Goal: Task Accomplishment & Management: Use online tool/utility

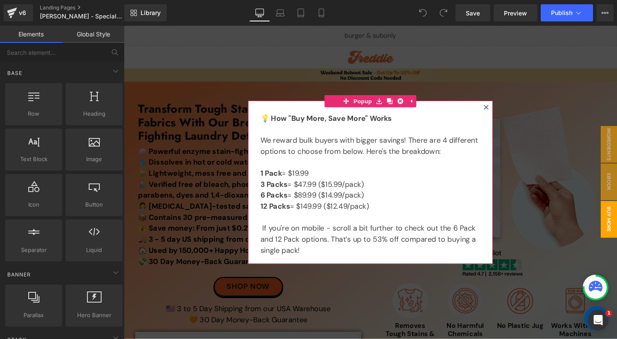
click at [506, 109] on icon at bounding box center [504, 111] width 5 height 5
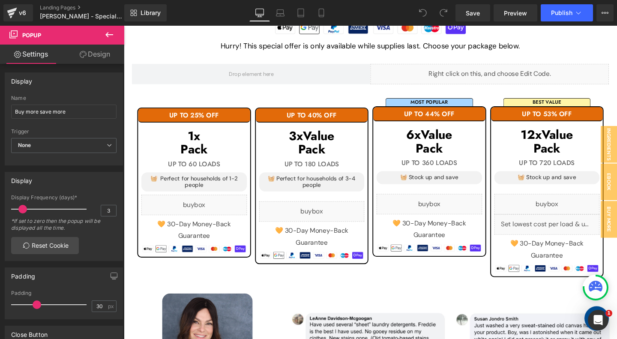
scroll to position [761, 0]
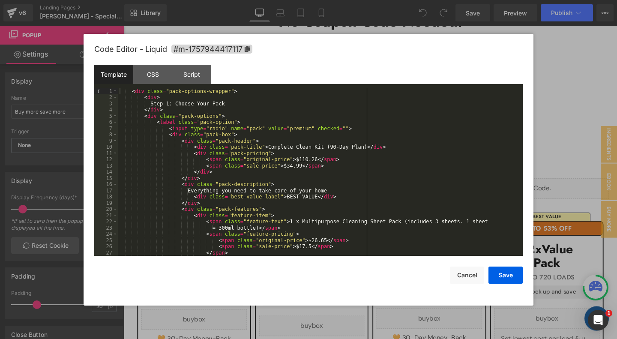
click at [300, 160] on div "< div class = "pack-options-wrapper" > < div > Step 1: Choose Your Pack </ div …" at bounding box center [320, 178] width 405 height 180
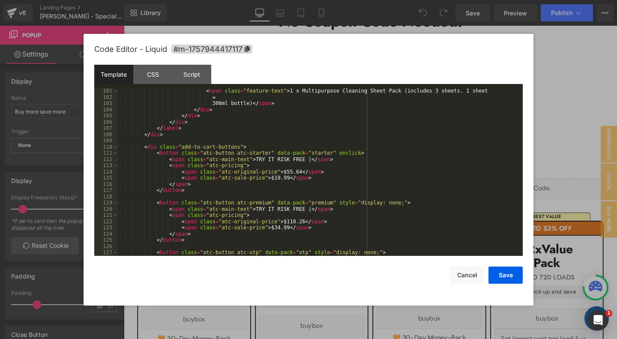
scroll to position [0, 0]
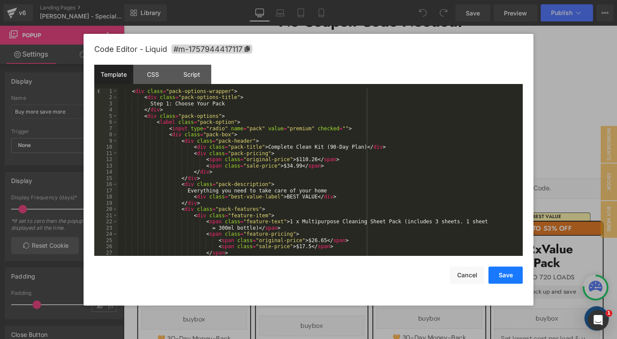
click at [503, 278] on button "Save" at bounding box center [505, 274] width 34 height 17
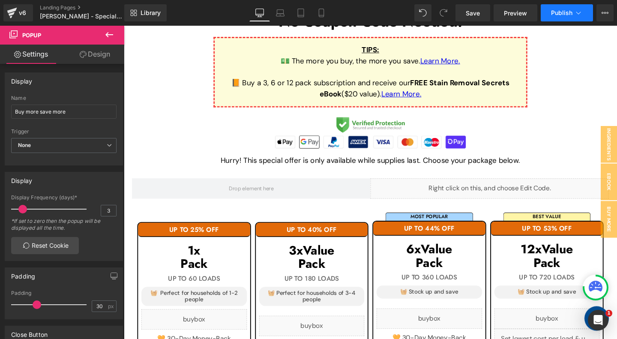
click at [558, 15] on span "Publish" at bounding box center [561, 12] width 21 height 7
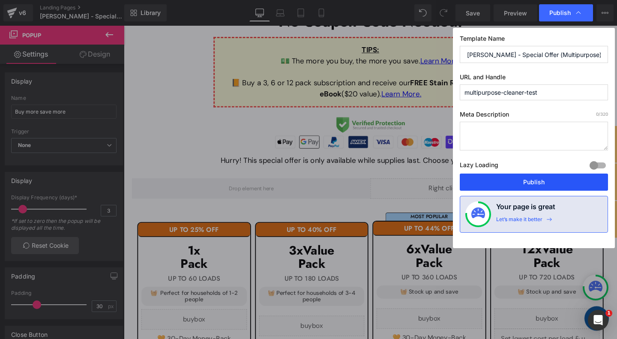
click at [516, 178] on button "Publish" at bounding box center [534, 182] width 148 height 17
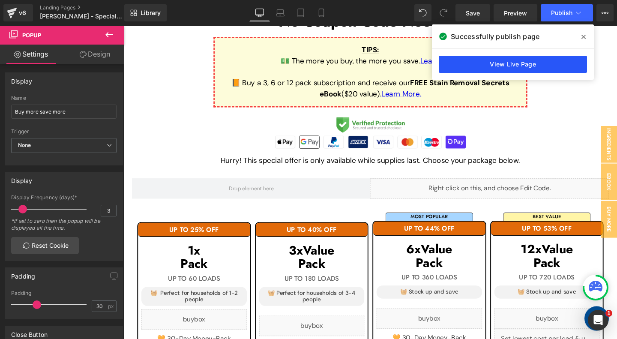
click at [560, 61] on link "View Live Page" at bounding box center [513, 64] width 148 height 17
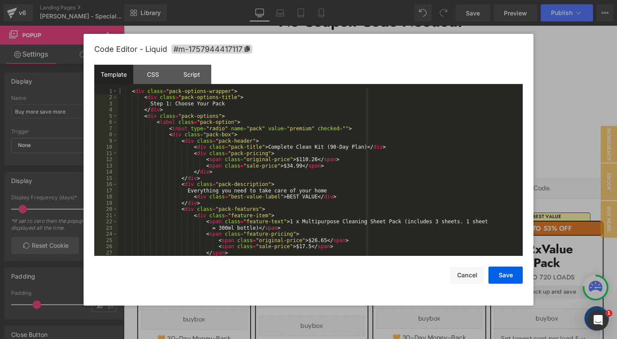
click at [327, 163] on div "< div class = "pack-options-wrapper" > < div class = "pack-options-title" > Ste…" at bounding box center [320, 178] width 405 height 180
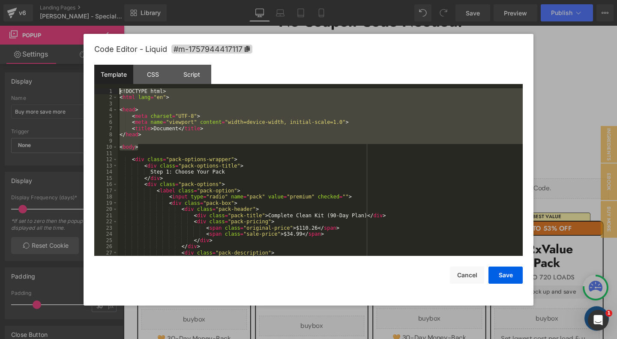
drag, startPoint x: 147, startPoint y: 147, endPoint x: 62, endPoint y: 68, distance: 116.1
click at [118, 88] on div "<! DOCTYPE html > < html lang = "en" > < head > < meta charset = "UTF-8" > < me…" at bounding box center [320, 172] width 405 height 168
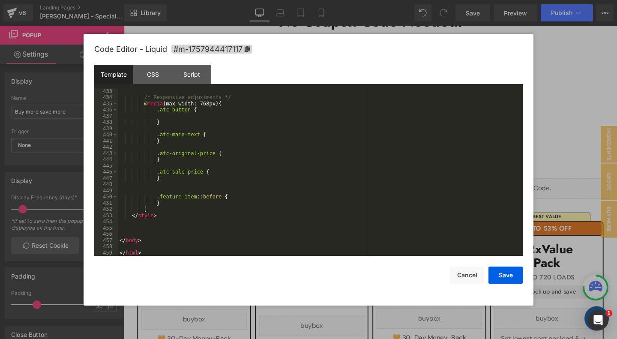
scroll to position [2709, 0]
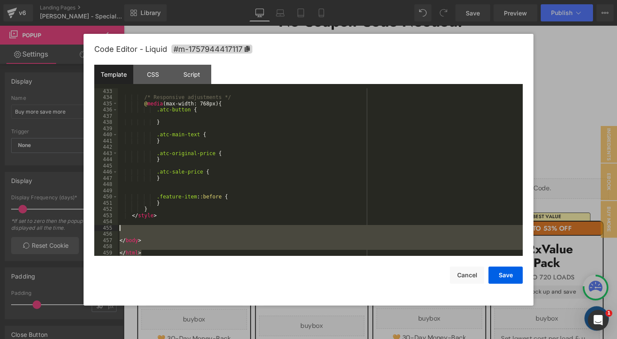
drag, startPoint x: 149, startPoint y: 254, endPoint x: 102, endPoint y: 230, distance: 52.7
click at [118, 230] on div "/* Responsive adjustments */ @ media (max-width: 768px) { .atc-button { } .atc-…" at bounding box center [320, 172] width 405 height 168
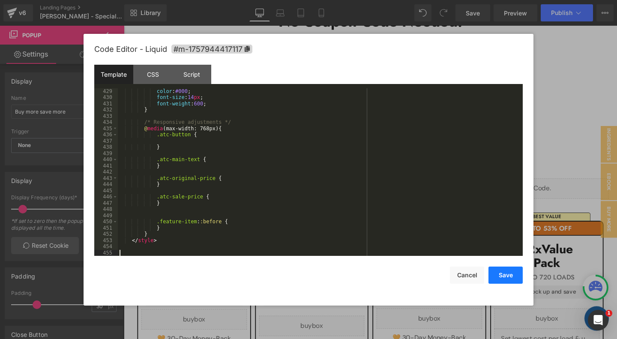
click at [510, 272] on button "Save" at bounding box center [505, 274] width 34 height 17
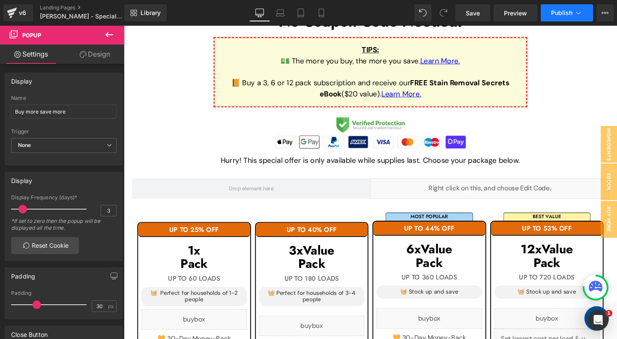
click at [557, 12] on span "Publish" at bounding box center [561, 12] width 21 height 7
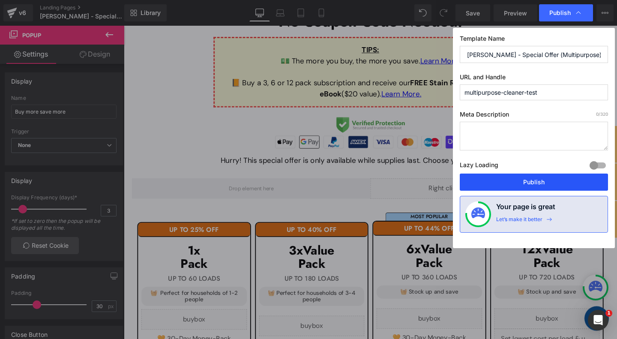
click at [562, 183] on button "Publish" at bounding box center [534, 182] width 148 height 17
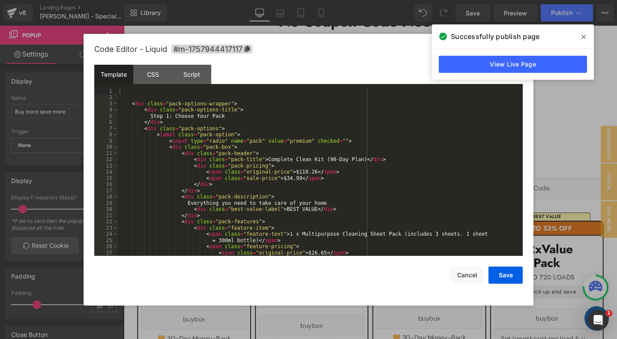
click at [282, 177] on div "< div class = "pack-options-wrapper" > < div class = "pack-options-title" > Ste…" at bounding box center [320, 178] width 405 height 180
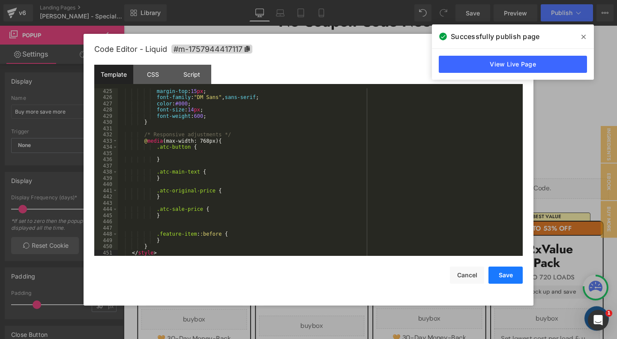
click at [500, 277] on button "Save" at bounding box center [505, 274] width 34 height 17
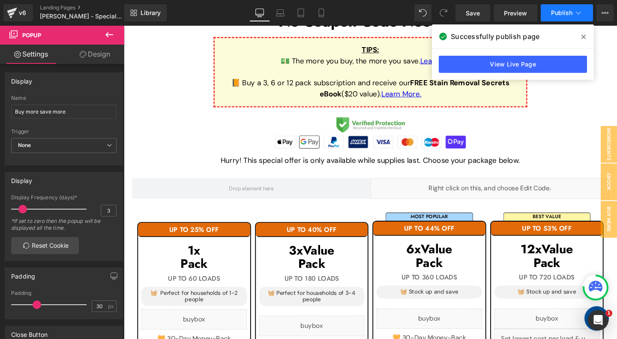
click at [568, 9] on button "Publish" at bounding box center [567, 12] width 52 height 17
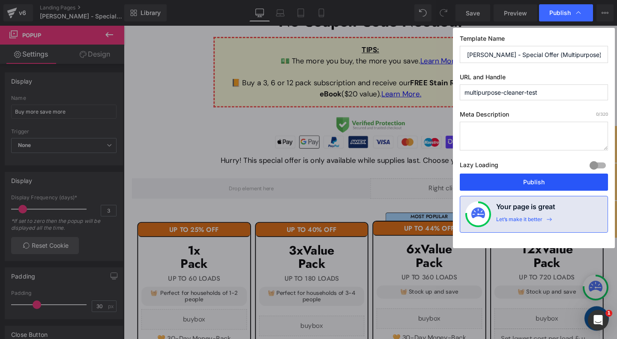
click at [530, 184] on button "Publish" at bounding box center [534, 182] width 148 height 17
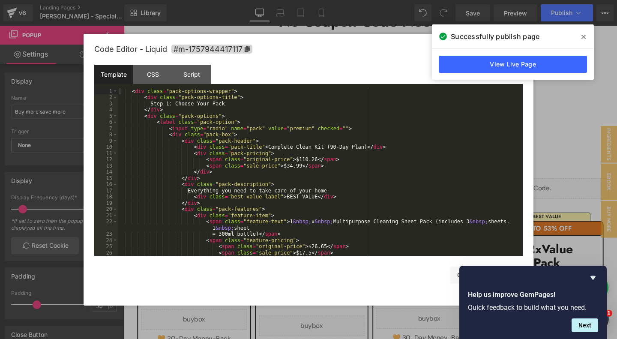
click at [304, 156] on div "< div class = "pack-options-wrapper" > < div class = "pack-options-title" > Ste…" at bounding box center [320, 178] width 405 height 180
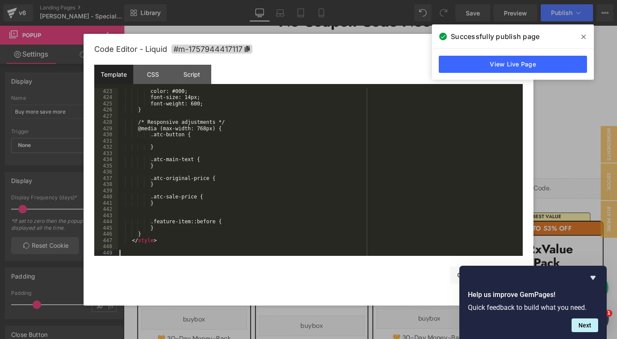
scroll to position [2671, 0]
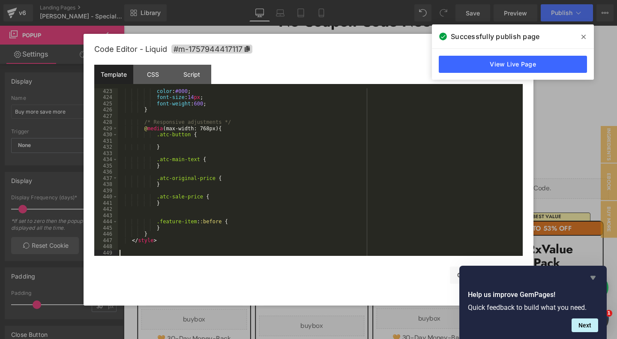
click at [594, 278] on icon "Hide survey" at bounding box center [592, 278] width 5 height 4
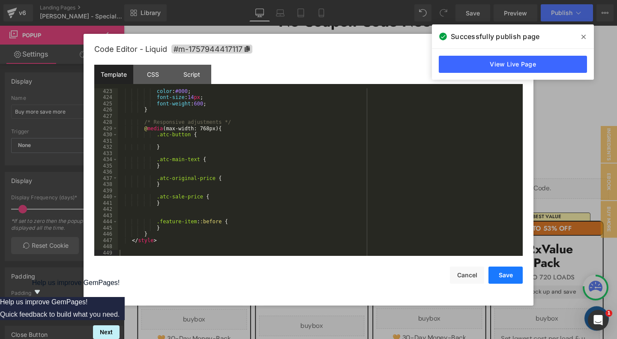
click at [499, 275] on button "Save" at bounding box center [505, 274] width 34 height 17
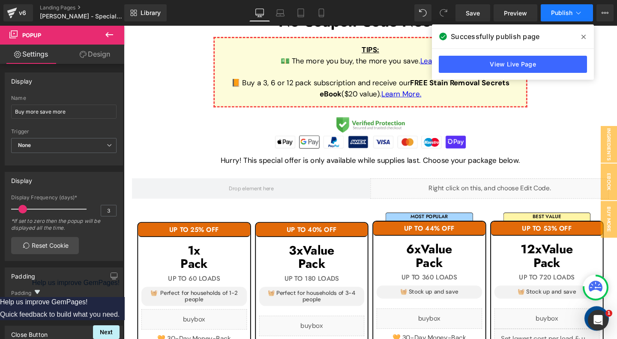
click at [562, 14] on span "Publish" at bounding box center [561, 12] width 21 height 7
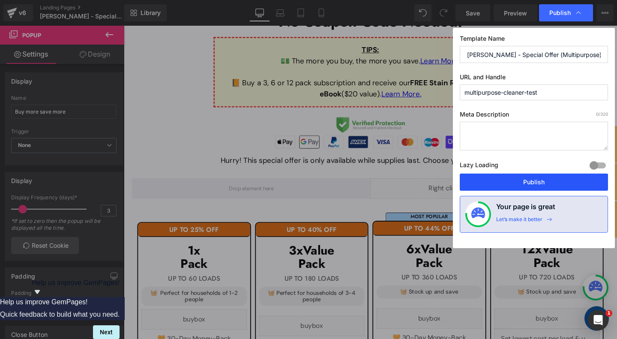
click at [513, 179] on button "Publish" at bounding box center [534, 182] width 148 height 17
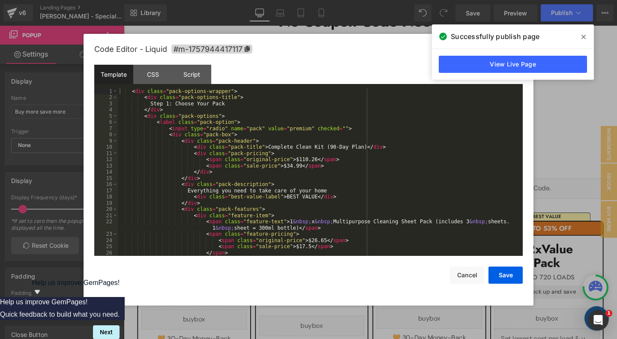
click at [351, 154] on div "< div class = "pack-options-wrapper" > < div class = "pack-options-title" > Ste…" at bounding box center [320, 178] width 405 height 180
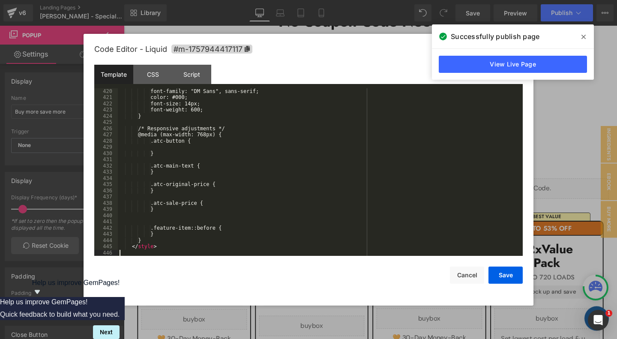
scroll to position [2653, 0]
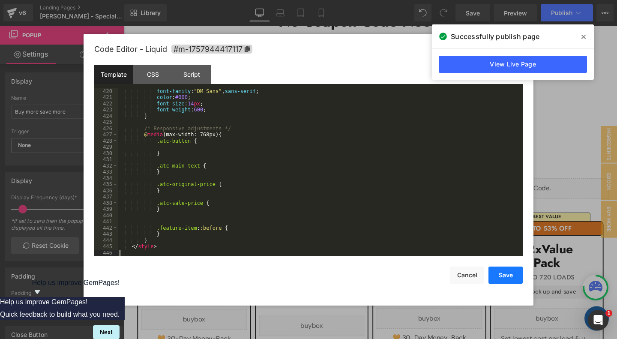
click at [514, 277] on button "Save" at bounding box center [505, 274] width 34 height 17
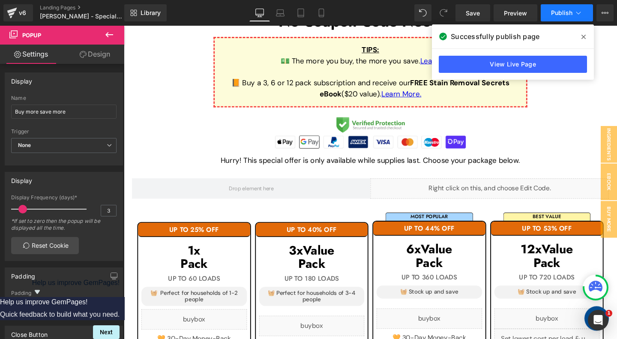
click at [562, 14] on span "Publish" at bounding box center [561, 12] width 21 height 7
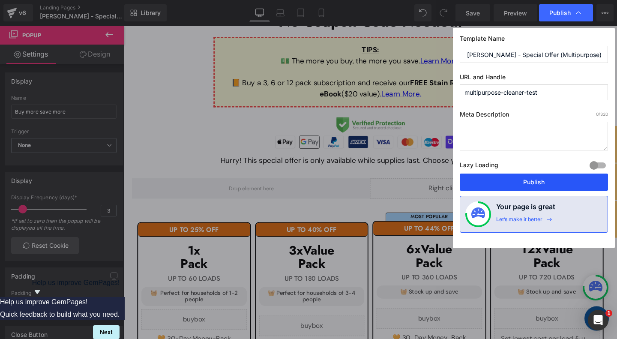
click at [533, 184] on button "Publish" at bounding box center [534, 182] width 148 height 17
